Goal: Find specific page/section

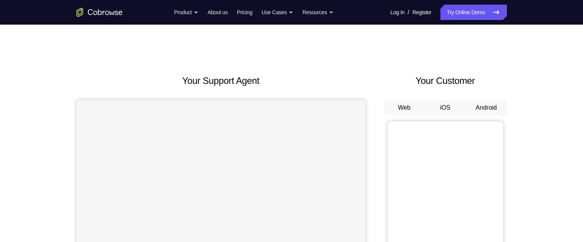
click at [490, 107] on button "Android" at bounding box center [486, 107] width 41 height 15
